Goal: Information Seeking & Learning: Check status

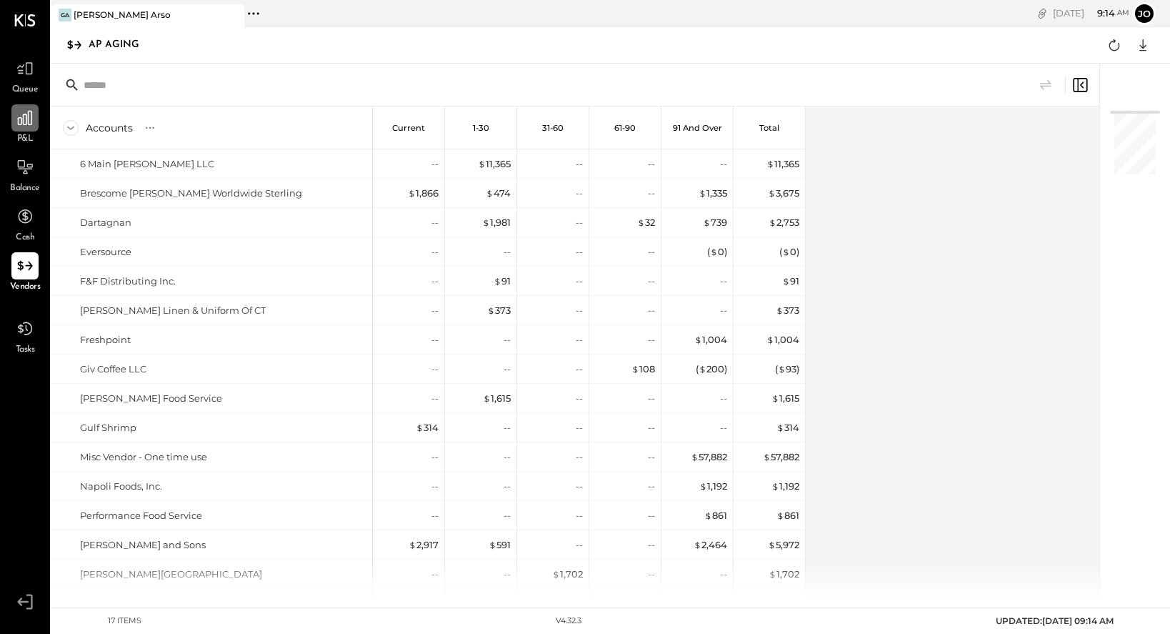
click at [32, 121] on icon at bounding box center [25, 118] width 19 height 19
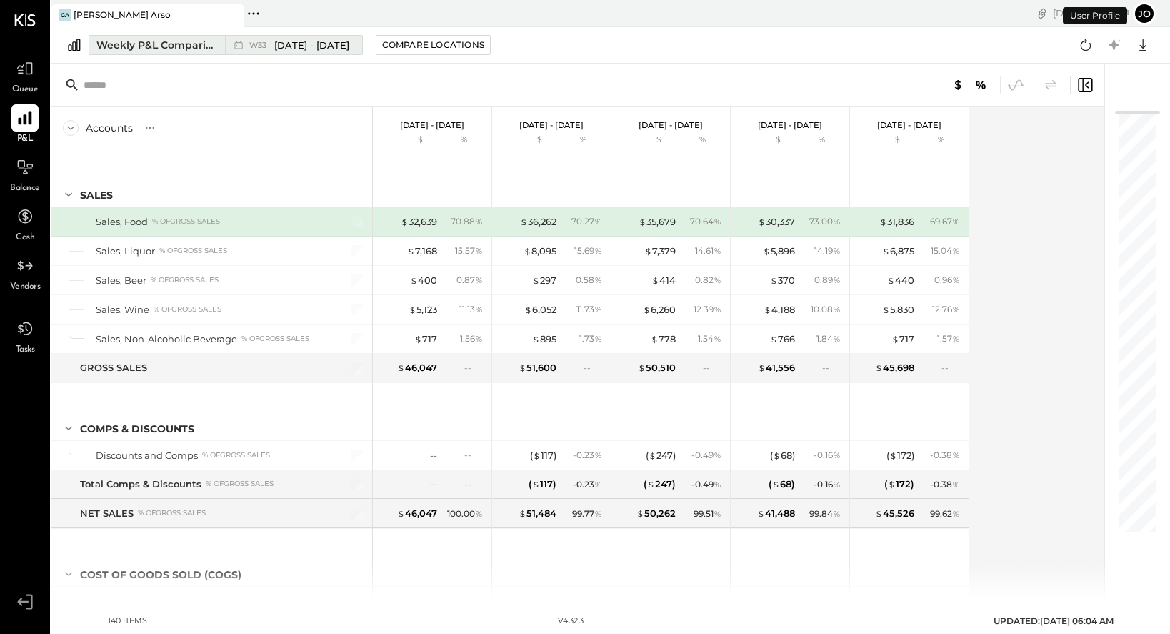
click at [149, 47] on div "Weekly P&L Comparison" at bounding box center [156, 45] width 120 height 14
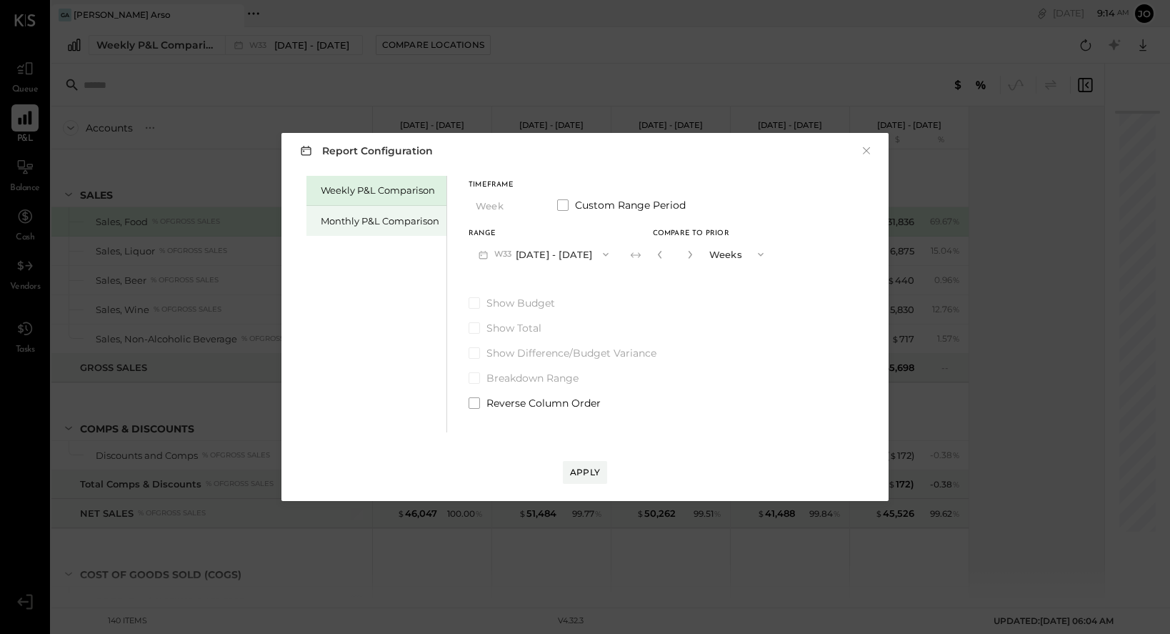
click at [382, 217] on div "Monthly P&L Comparison" at bounding box center [380, 221] width 119 height 14
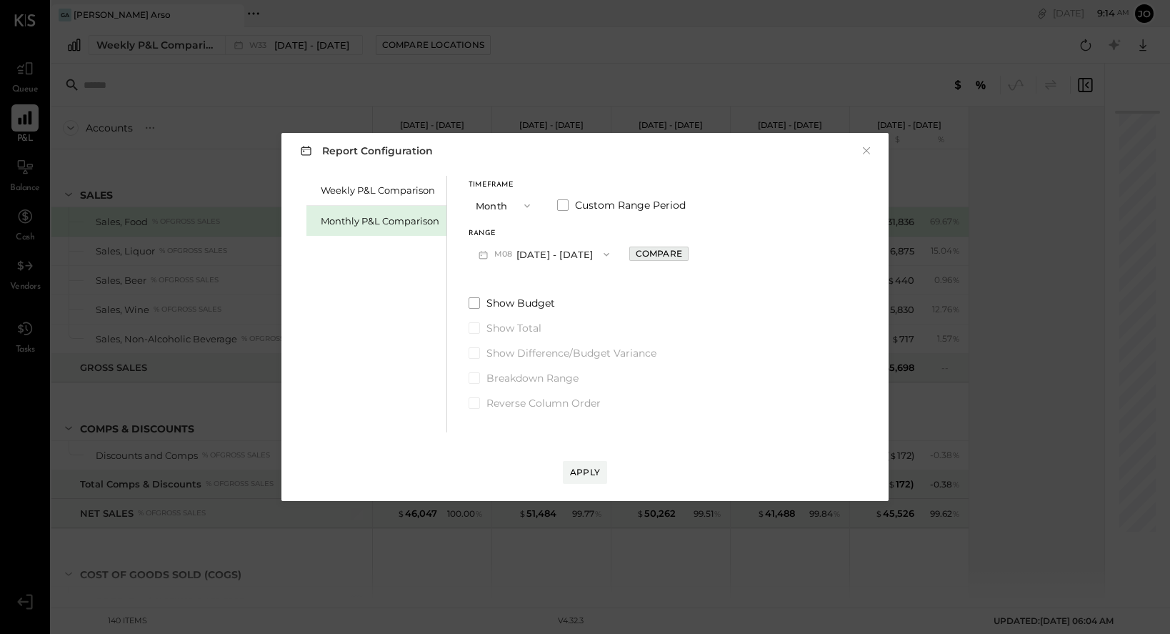
click at [629, 253] on button "Compare" at bounding box center [658, 254] width 59 height 14
click at [657, 254] on icon "button" at bounding box center [661, 254] width 9 height 9
click at [667, 259] on div "Compare" at bounding box center [659, 253] width 46 height 12
click at [688, 258] on icon "button" at bounding box center [691, 254] width 9 height 9
type input "*"
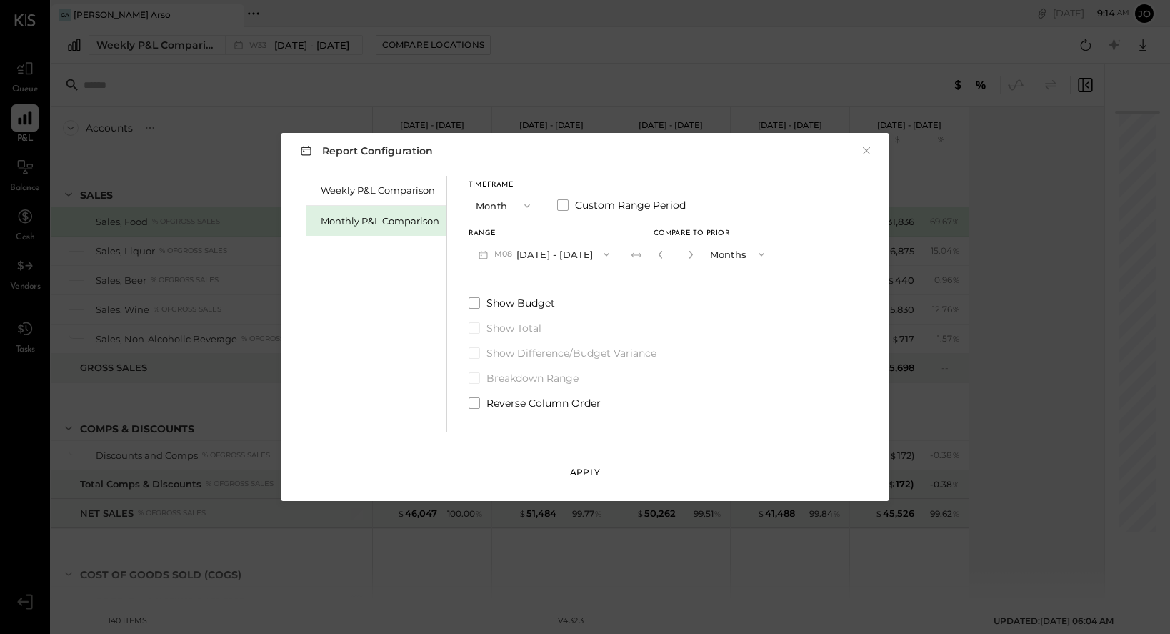
click at [586, 472] on div "Apply" at bounding box center [585, 472] width 30 height 12
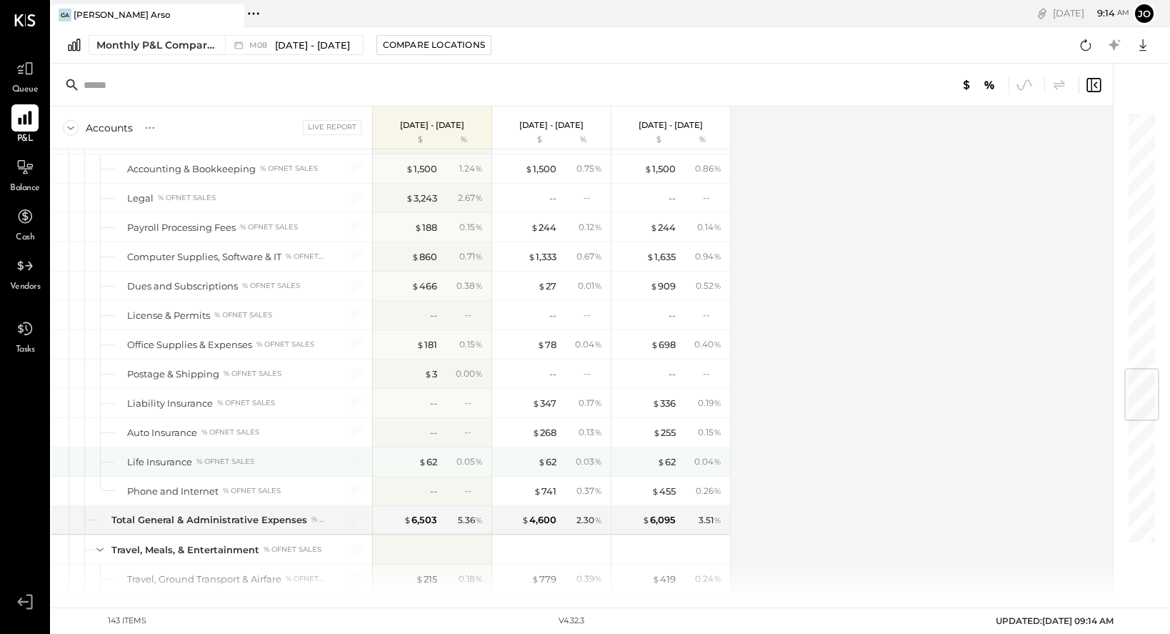
scroll to position [2194, 0]
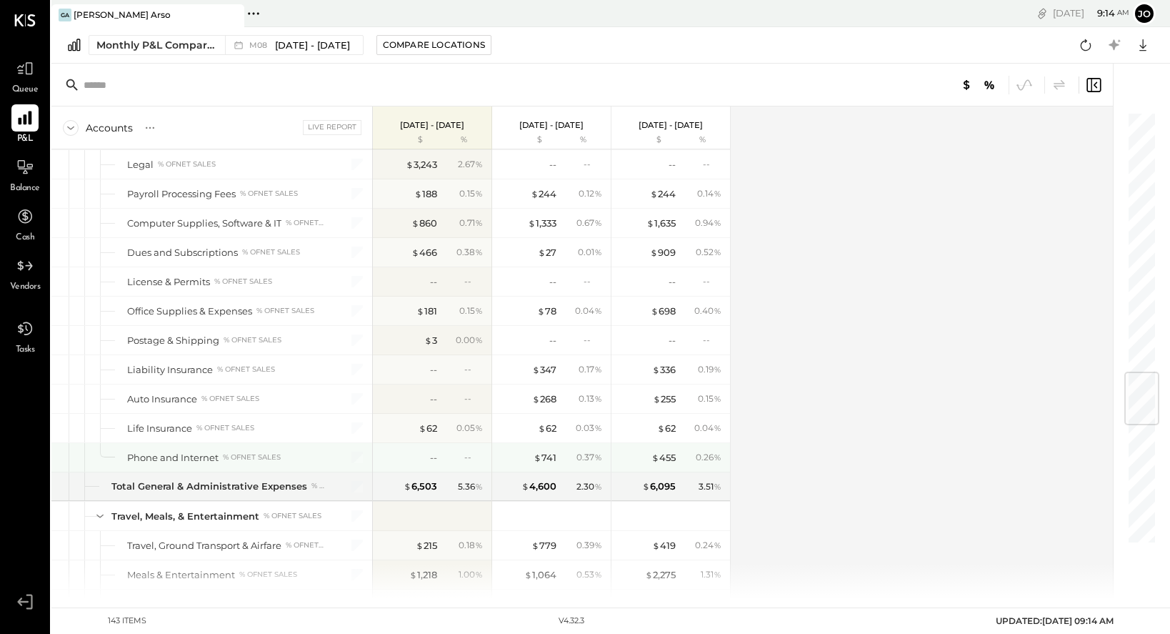
click at [557, 458] on div "$ 741 0.37 %" at bounding box center [552, 457] width 107 height 29
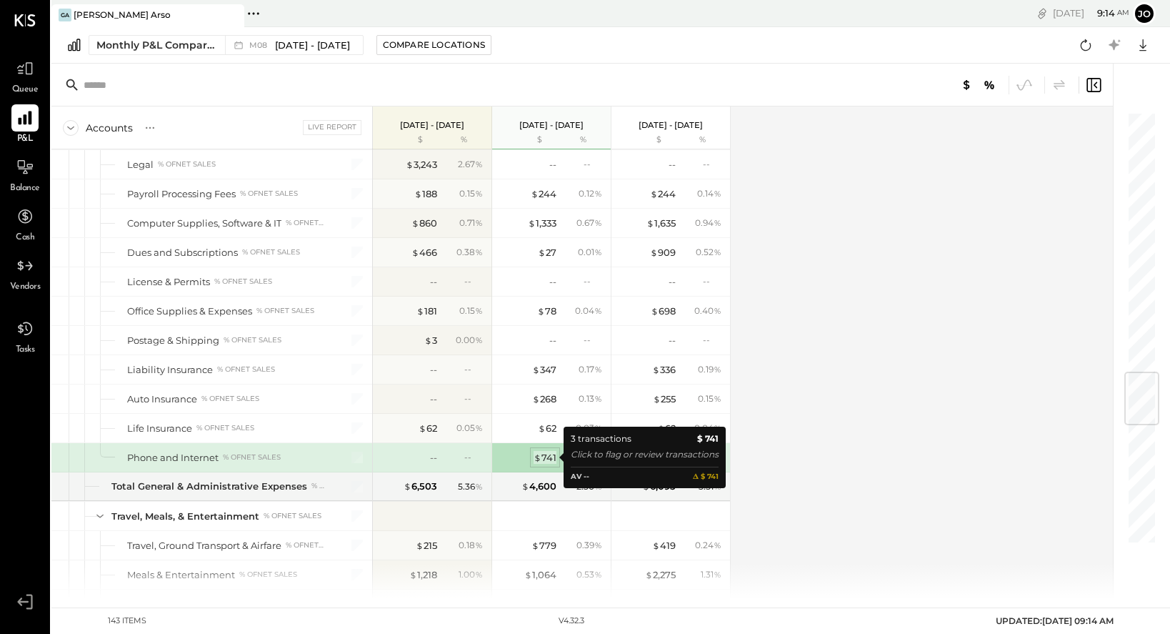
click at [547, 456] on div "$ 741" at bounding box center [545, 458] width 23 height 14
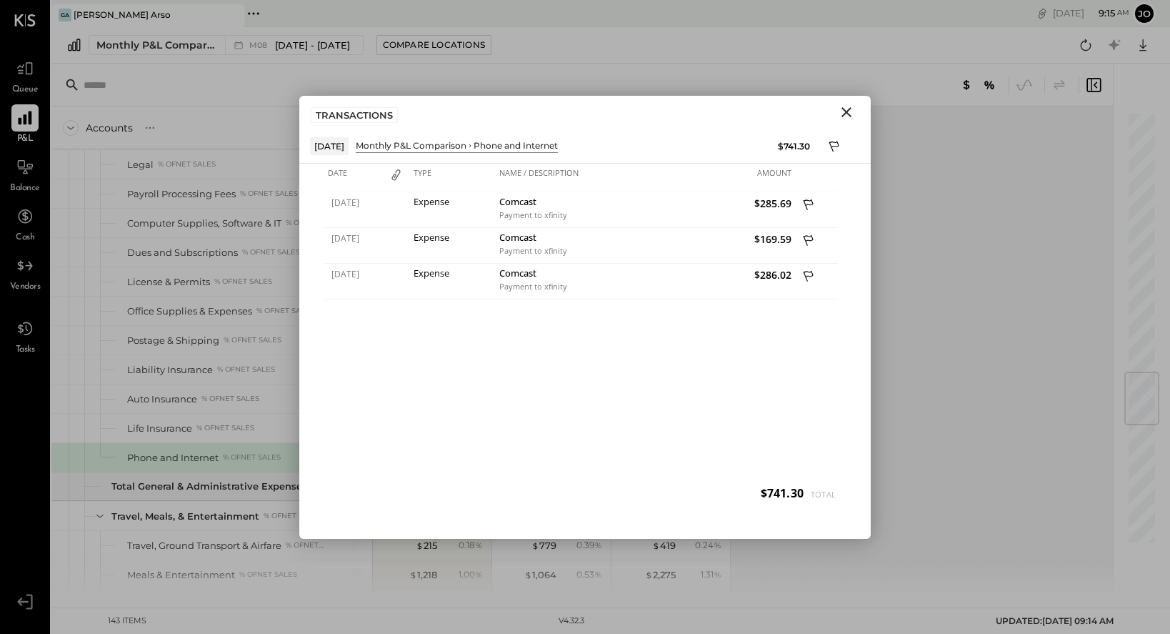
click at [842, 117] on icon "Close" at bounding box center [846, 112] width 17 height 17
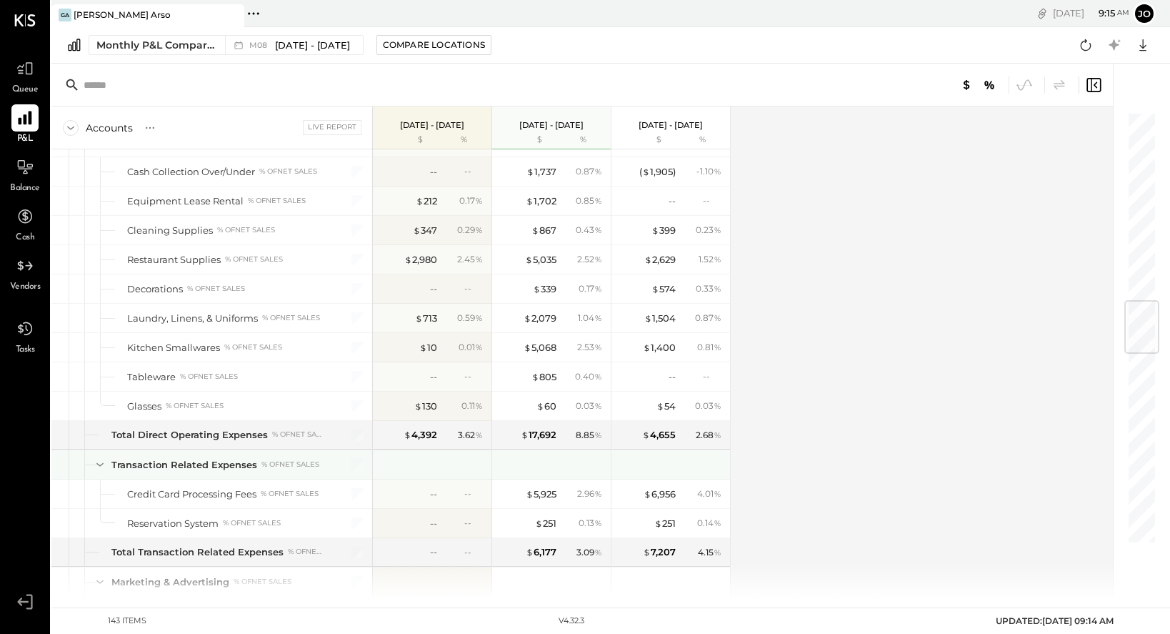
scroll to position [1592, 0]
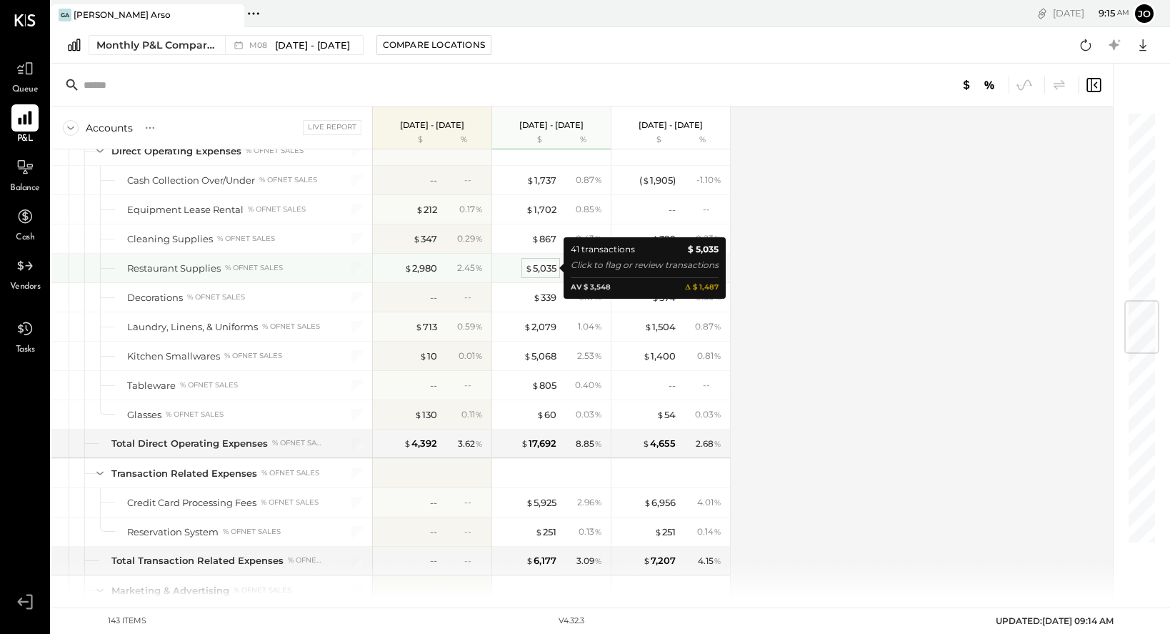
click at [545, 272] on div "$ 5,035" at bounding box center [540, 269] width 31 height 14
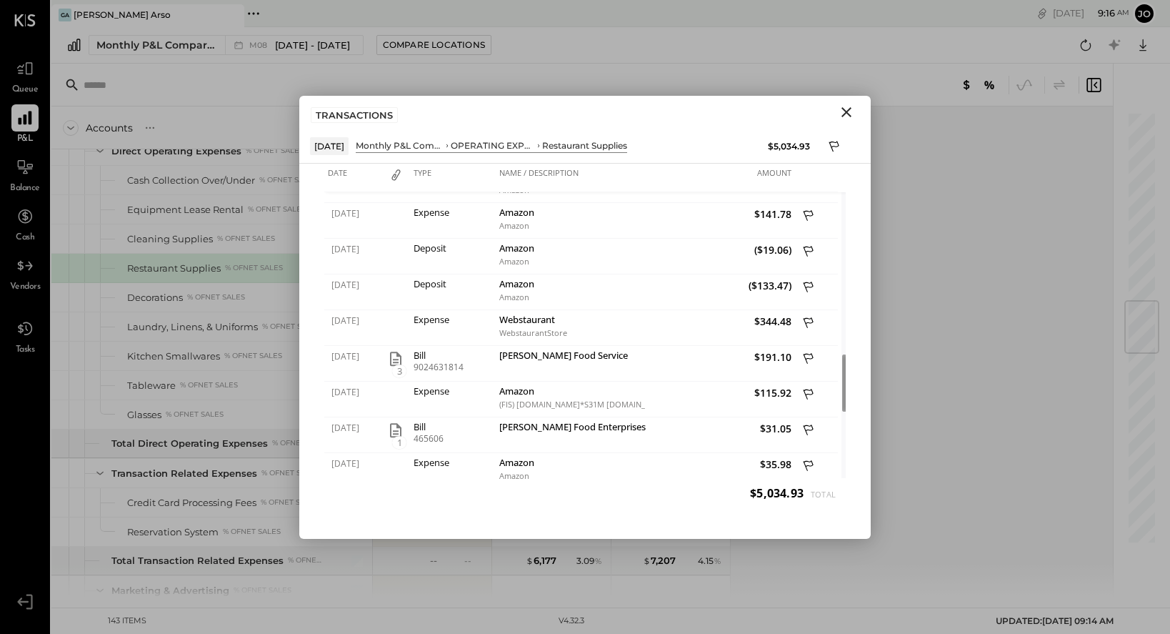
click at [850, 111] on icon "Close" at bounding box center [846, 112] width 17 height 17
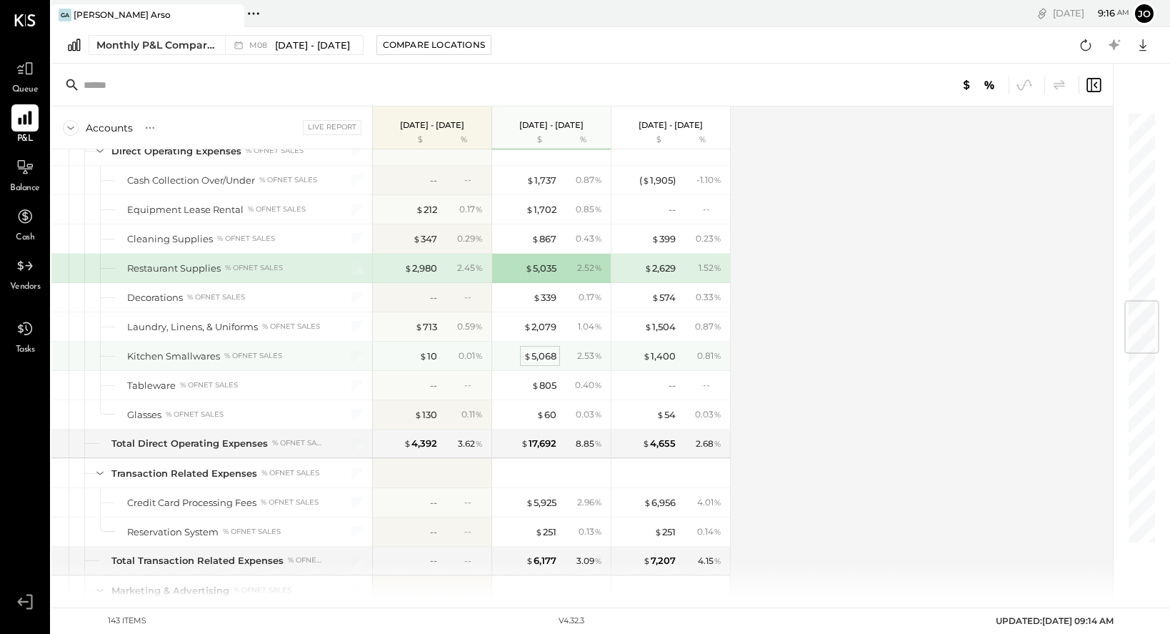
click at [543, 355] on div "$ 5,068" at bounding box center [540, 356] width 33 height 14
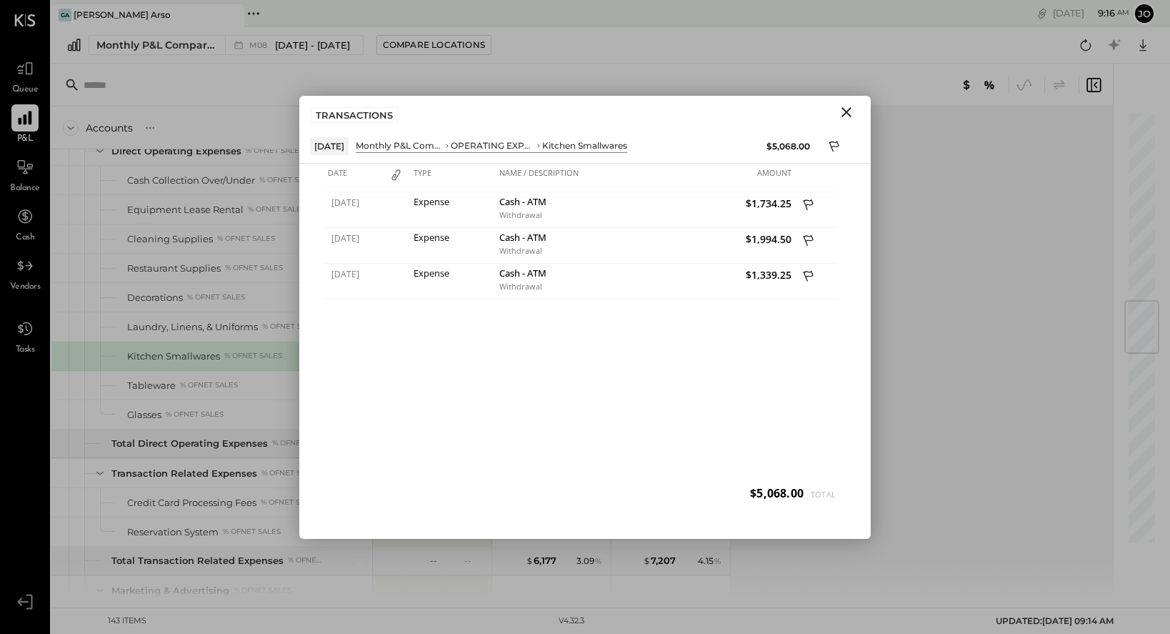
click at [850, 111] on icon "Close" at bounding box center [846, 112] width 17 height 17
